Goal: Task Accomplishment & Management: Complete application form

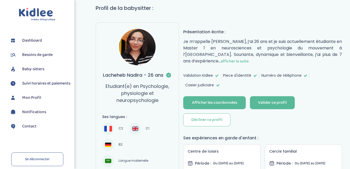
scroll to position [40, 0]
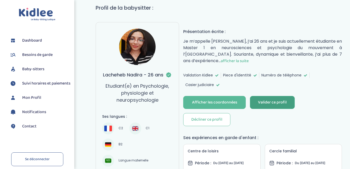
click at [276, 101] on div "Valider ce profil" at bounding box center [272, 103] width 29 height 6
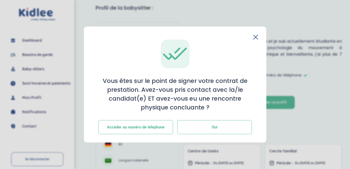
click at [223, 126] on button "Oui" at bounding box center [214, 127] width 75 height 14
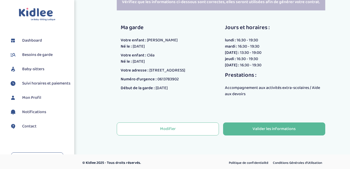
scroll to position [130, 0]
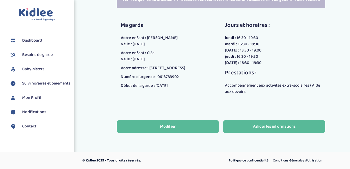
click at [184, 125] on button "Modifier" at bounding box center [168, 126] width 102 height 13
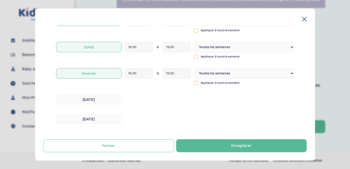
scroll to position [0, 0]
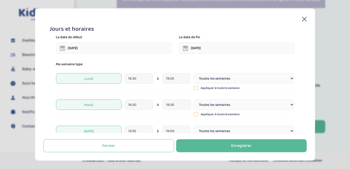
click at [290, 79] on select "Toutes les semaines Toutes les 2 semaines Tous les mois" at bounding box center [244, 79] width 100 height 10
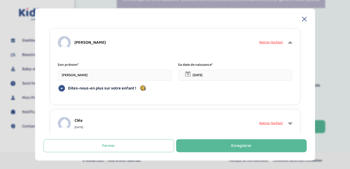
scroll to position [270, 0]
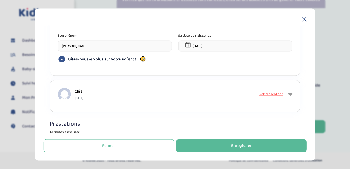
click at [289, 95] on icon at bounding box center [290, 94] width 4 height 8
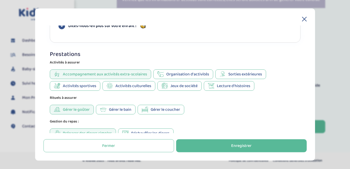
scroll to position [390, 0]
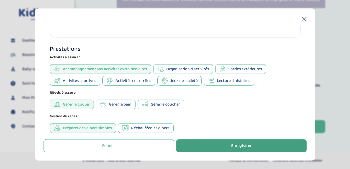
click at [248, 144] on div "Enregistrer" at bounding box center [241, 146] width 20 height 6
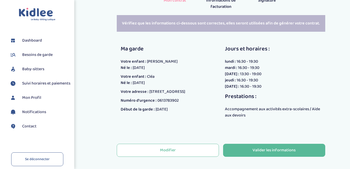
scroll to position [130, 0]
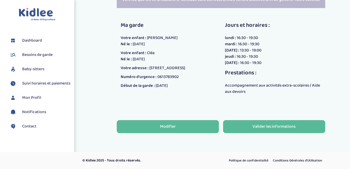
click at [180, 127] on button "Modifier" at bounding box center [168, 126] width 102 height 13
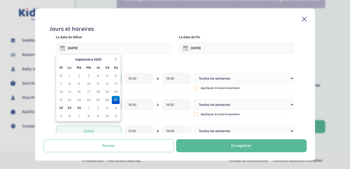
click at [139, 51] on input "27-08-2025" at bounding box center [113, 48] width 115 height 11
click at [69, 109] on td "29" at bounding box center [69, 108] width 9 height 8
type input "29-09-2025"
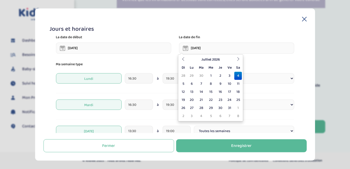
click at [206, 45] on input "04-07-2026" at bounding box center [236, 48] width 115 height 11
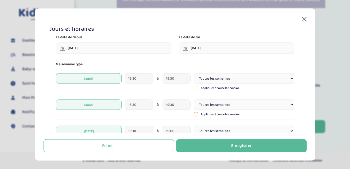
click at [240, 23] on div "Jours et horaires La date de début 29-09-2025 La date de fin 04-07-2026 Ma sema…" at bounding box center [175, 85] width 280 height 153
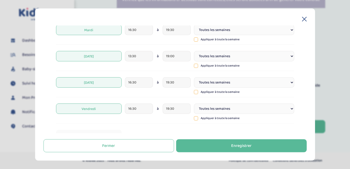
scroll to position [0, 0]
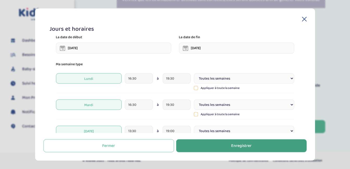
click at [253, 148] on button "Enregistrer" at bounding box center [241, 146] width 131 height 13
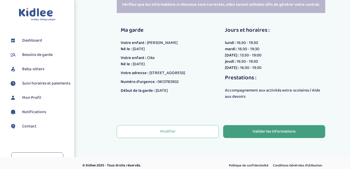
click at [273, 131] on div "Valider les informations" at bounding box center [274, 132] width 43 height 6
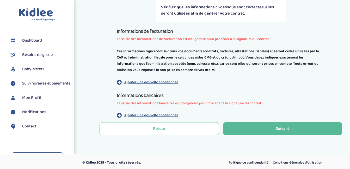
scroll to position [119, 0]
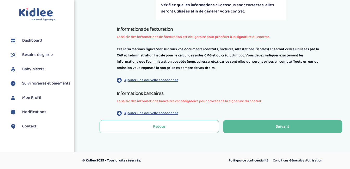
click at [169, 78] on p "Ajouter une nouvelle coordonnée" at bounding box center [151, 80] width 54 height 5
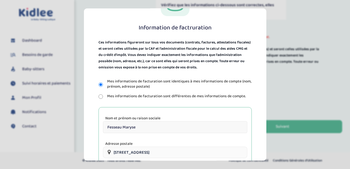
scroll to position [34, 0]
click at [133, 97] on label "Mes informations de facturation sont différentes de mes informations de compte." at bounding box center [176, 96] width 139 height 5
click at [103, 97] on input "Mes informations de facturation sont différentes de mes informations de compte." at bounding box center [101, 97] width 4 height 4
radio input "true"
click at [133, 84] on label "Mes informations de facturation sont identiques à mes informations de compte (n…" at bounding box center [179, 84] width 145 height 10
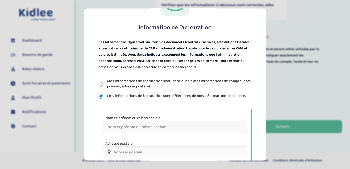
click at [103, 84] on input "Mes informations de facturation sont identiques à mes informations de compte (n…" at bounding box center [101, 84] width 4 height 4
radio input "true"
type input "Fesseau Maryse"
click at [168, 97] on label "Mes informations de facturation sont différentes de mes informations de compte." at bounding box center [176, 96] width 139 height 5
click at [103, 97] on input "Mes informations de facturation sont différentes de mes informations de compte." at bounding box center [101, 97] width 4 height 4
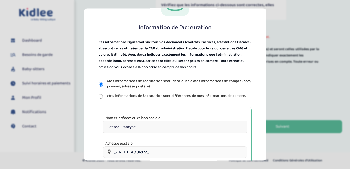
radio input "true"
click at [170, 130] on input "Nom et prénom ou raison sociale" at bounding box center [175, 127] width 144 height 12
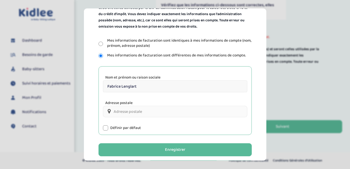
scroll to position [76, 0]
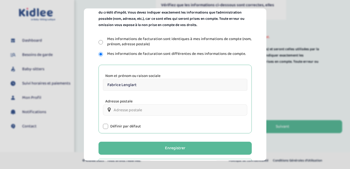
type input "Fabrice Lenglart"
click at [172, 111] on input "33 Boulevard Voltaire, Paris, France" at bounding box center [175, 110] width 144 height 11
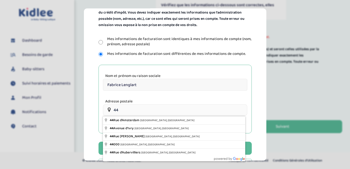
type input "4"
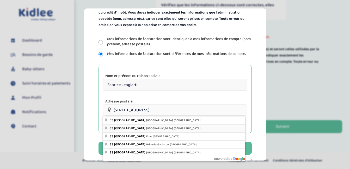
type input "33 Boulevard Voltaire, Paris, France"
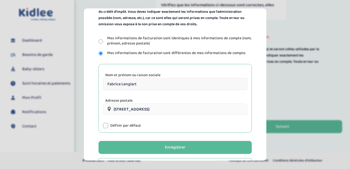
scroll to position [80, 0]
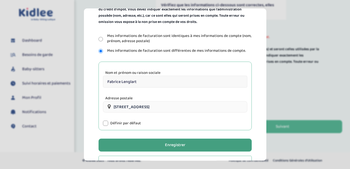
click at [177, 144] on div "Enregistrer" at bounding box center [175, 146] width 20 height 6
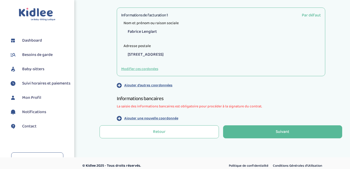
scroll to position [194, 0]
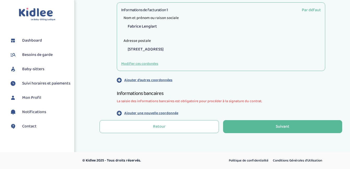
click at [162, 81] on p "Ajouter d'autres coordonnées" at bounding box center [148, 80] width 48 height 5
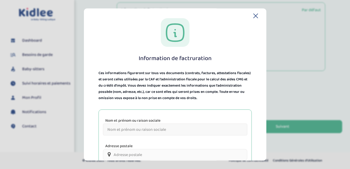
scroll to position [0, 0]
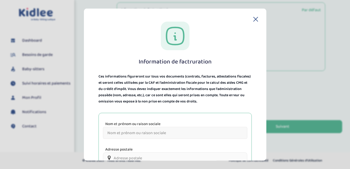
click at [254, 17] on icon at bounding box center [256, 19] width 4 height 4
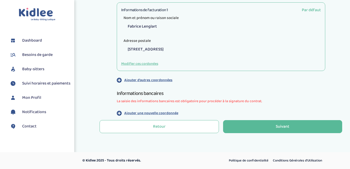
click at [173, 111] on p "Ajouter une nouvelle coordonnée" at bounding box center [151, 113] width 54 height 5
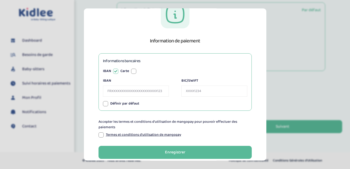
scroll to position [21, 0]
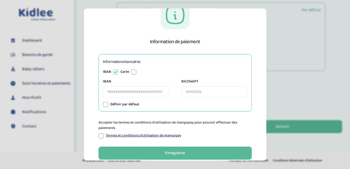
click at [143, 92] on input "IBAN" at bounding box center [136, 92] width 66 height 11
type input "FR4920041000016742138S02063"
click at [200, 89] on input "BIC/SWIFT" at bounding box center [214, 92] width 66 height 11
type input "PSSTFRPPPAR"
click at [177, 104] on div "Définir par défaut" at bounding box center [175, 104] width 144 height 5
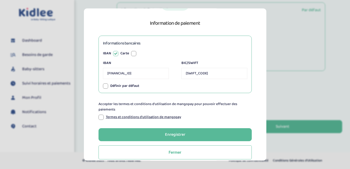
scroll to position [40, 0]
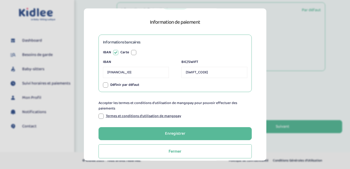
click at [102, 116] on div at bounding box center [101, 116] width 5 height 5
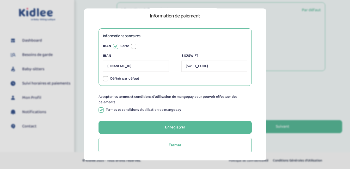
click at [100, 111] on icon at bounding box center [101, 110] width 4 height 4
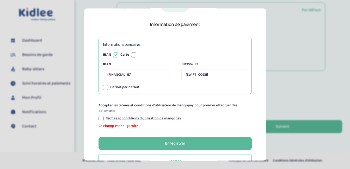
scroll to position [54, 0]
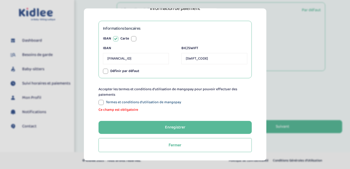
click at [171, 103] on link "Termes et conditions d'utilisation de mangopay" at bounding box center [143, 102] width 75 height 5
click at [101, 102] on div at bounding box center [101, 102] width 5 height 5
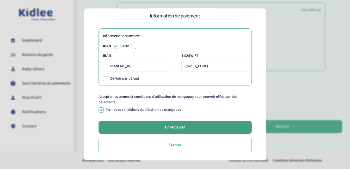
click at [175, 127] on div "Enregistrer" at bounding box center [175, 128] width 20 height 6
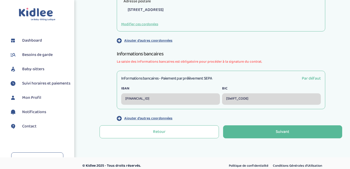
scroll to position [256, 0]
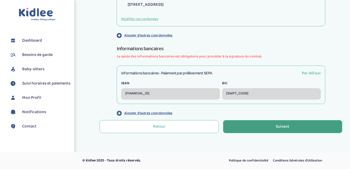
click at [291, 128] on button "Suivant" at bounding box center [282, 126] width 119 height 13
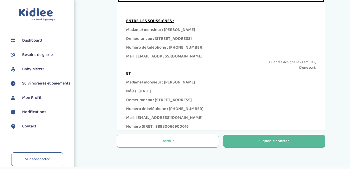
scroll to position [177, 0]
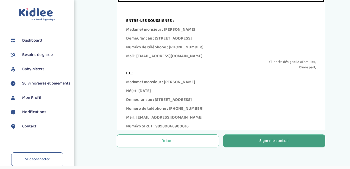
click at [285, 138] on button "Signer le contrat" at bounding box center [274, 141] width 102 height 13
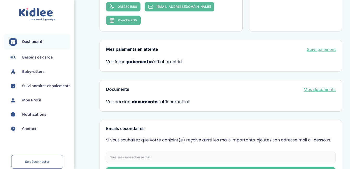
scroll to position [133, 0]
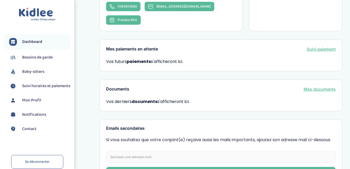
click at [313, 86] on link "Mes documents" at bounding box center [320, 89] width 32 height 6
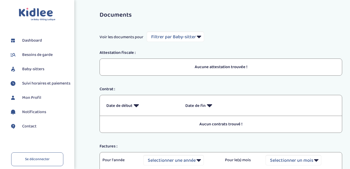
click at [44, 82] on span "Suivi horaires et paiements" at bounding box center [46, 84] width 48 height 6
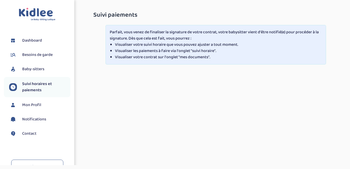
click at [38, 38] on span "Dashboard" at bounding box center [32, 41] width 20 height 6
